Goal: Leave review/rating

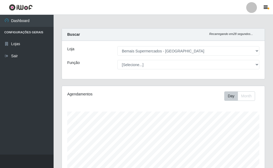
select select "249"
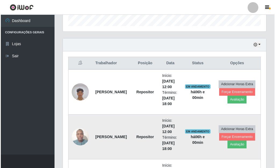
scroll to position [197, 0]
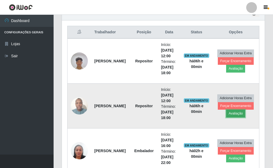
click at [237, 114] on button "Avaliação" at bounding box center [235, 113] width 19 height 8
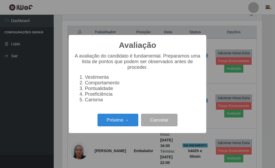
scroll to position [111, 200]
drag, startPoint x: 111, startPoint y: 124, endPoint x: 114, endPoint y: 123, distance: 2.8
click at [114, 123] on button "Próximo →" at bounding box center [117, 119] width 41 height 13
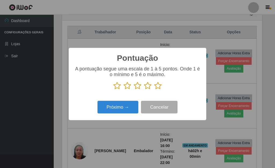
scroll to position [268116, 268027]
click at [157, 85] on icon at bounding box center [158, 86] width 8 height 8
click at [154, 90] on input "radio" at bounding box center [154, 90] width 0 height 0
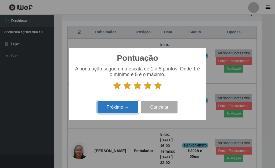
click at [127, 104] on button "Próximo →" at bounding box center [117, 107] width 41 height 13
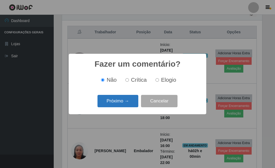
click at [128, 102] on button "Próximo →" at bounding box center [117, 101] width 41 height 13
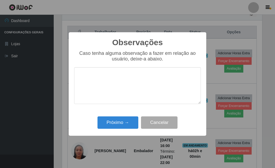
click at [122, 115] on div "Observações × Caso tenha alguma observação a fazer em relação ao usuário, deixe…" at bounding box center [137, 83] width 137 height 103
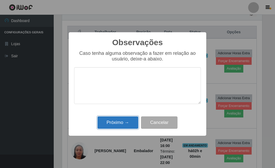
drag, startPoint x: 124, startPoint y: 123, endPoint x: 169, endPoint y: 102, distance: 49.8
click at [124, 121] on button "Próximo →" at bounding box center [117, 122] width 41 height 13
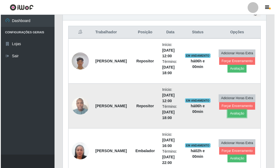
scroll to position [111, 203]
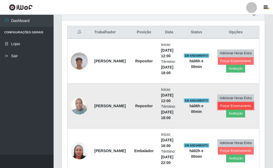
click at [225, 105] on button "Forçar Encerramento" at bounding box center [236, 106] width 36 height 8
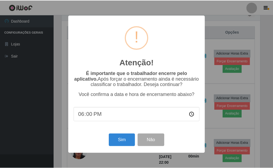
scroll to position [111, 200]
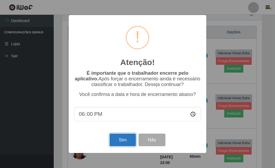
click at [122, 141] on button "Sim" at bounding box center [122, 139] width 26 height 13
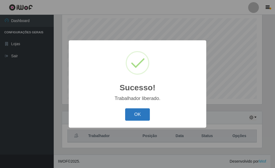
click at [133, 112] on button "OK" at bounding box center [137, 114] width 25 height 13
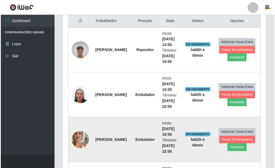
scroll to position [227, 0]
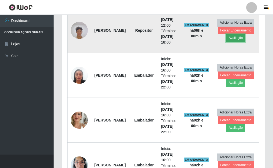
click at [240, 39] on button "Avaliação" at bounding box center [235, 38] width 19 height 8
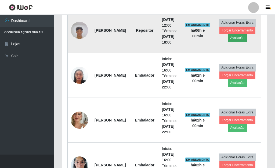
scroll to position [111, 200]
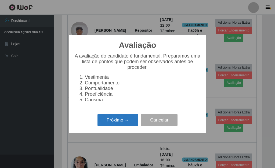
drag, startPoint x: 120, startPoint y: 124, endPoint x: 120, endPoint y: 118, distance: 6.2
click at [120, 118] on button "Próximo →" at bounding box center [117, 119] width 41 height 13
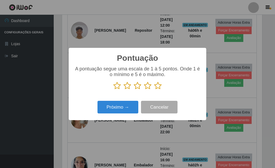
scroll to position [268116, 268027]
click at [157, 86] on icon at bounding box center [158, 86] width 8 height 8
click at [154, 90] on input "radio" at bounding box center [154, 90] width 0 height 0
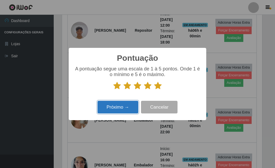
click at [124, 102] on button "Próximo →" at bounding box center [117, 107] width 41 height 13
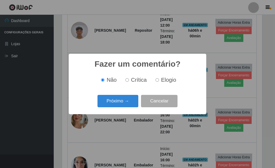
click at [124, 100] on button "Próximo →" at bounding box center [117, 101] width 41 height 13
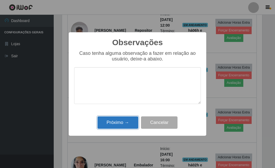
click at [113, 122] on button "Próximo →" at bounding box center [117, 122] width 41 height 13
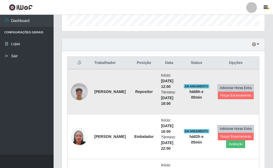
scroll to position [174, 0]
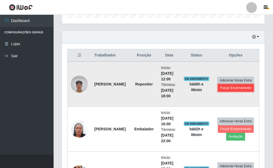
click at [233, 90] on button "Forçar Encerramento" at bounding box center [236, 88] width 36 height 8
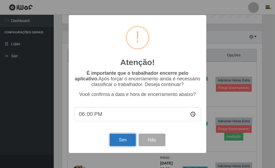
click at [125, 144] on button "Sim" at bounding box center [122, 139] width 26 height 13
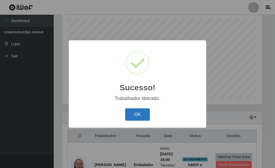
click at [135, 117] on button "OK" at bounding box center [137, 114] width 25 height 13
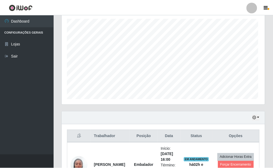
scroll to position [111, 203]
